Goal: Navigation & Orientation: Find specific page/section

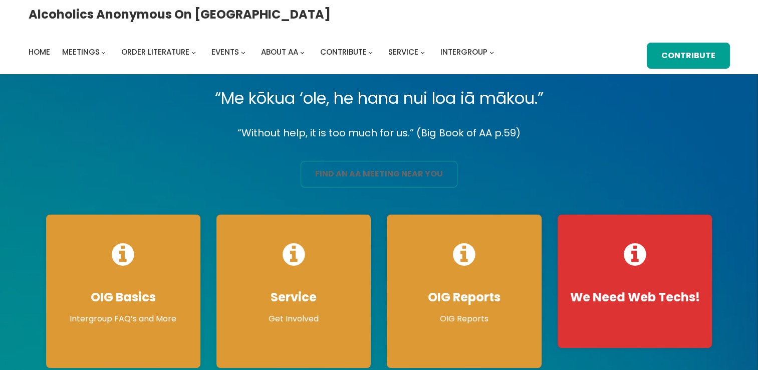
click at [380, 170] on link "find an aa meeting near you" at bounding box center [379, 174] width 157 height 27
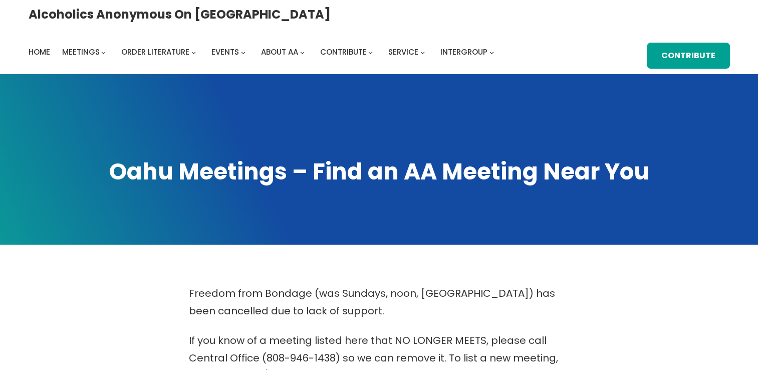
scroll to position [323, 0]
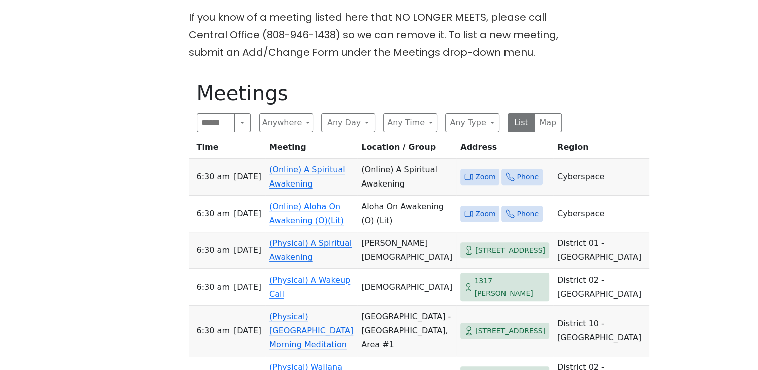
click at [476, 171] on span "Zoom" at bounding box center [486, 177] width 20 height 13
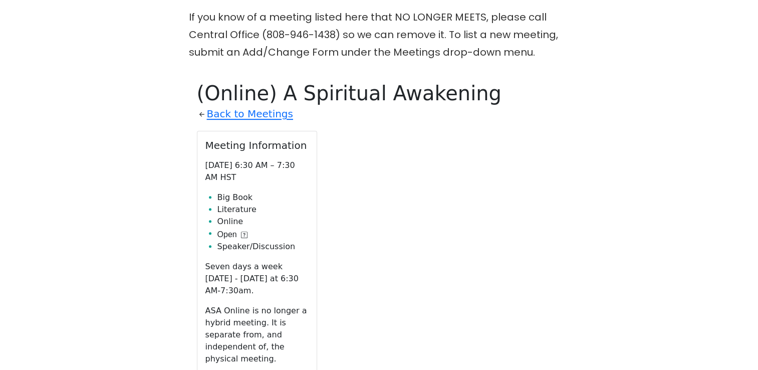
scroll to position [396, 0]
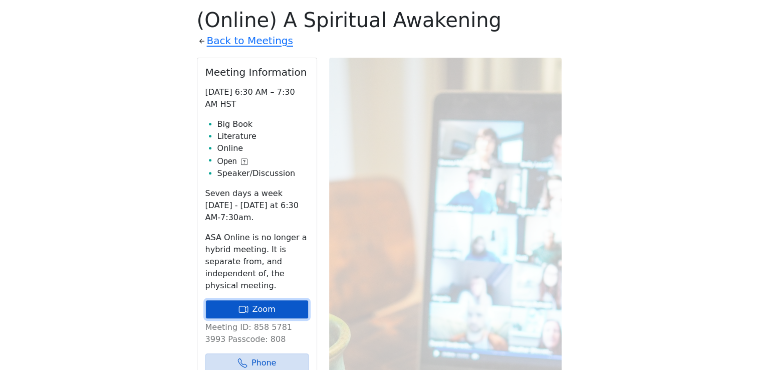
click at [290, 300] on link "Zoom" at bounding box center [256, 309] width 103 height 19
